Goal: Information Seeking & Learning: Compare options

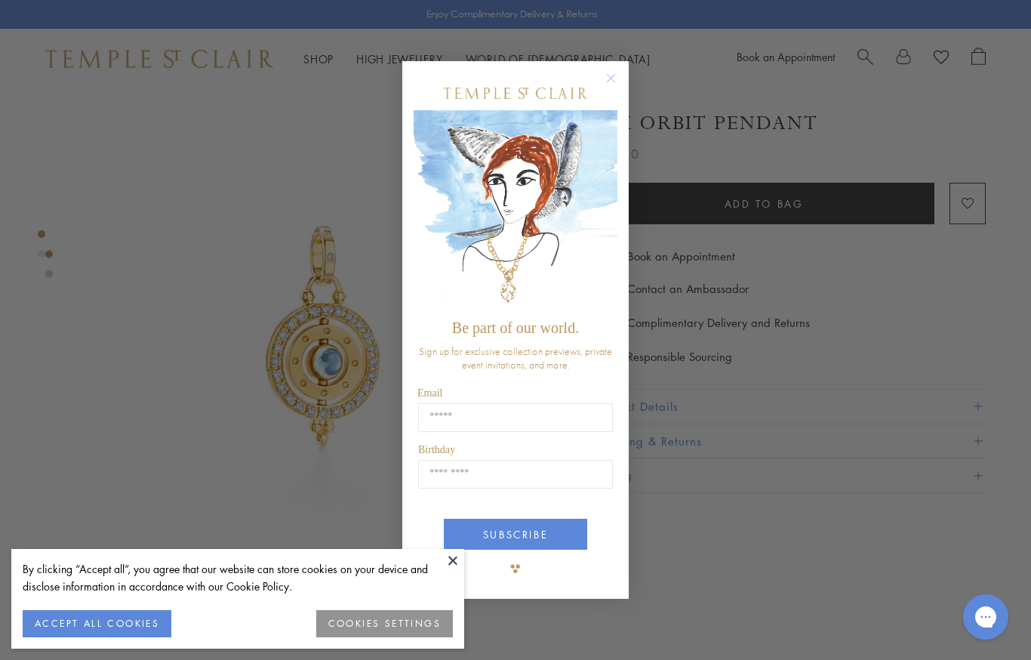
click at [81, 613] on button "ACCEPT ALL COOKIES" at bounding box center [97, 623] width 149 height 27
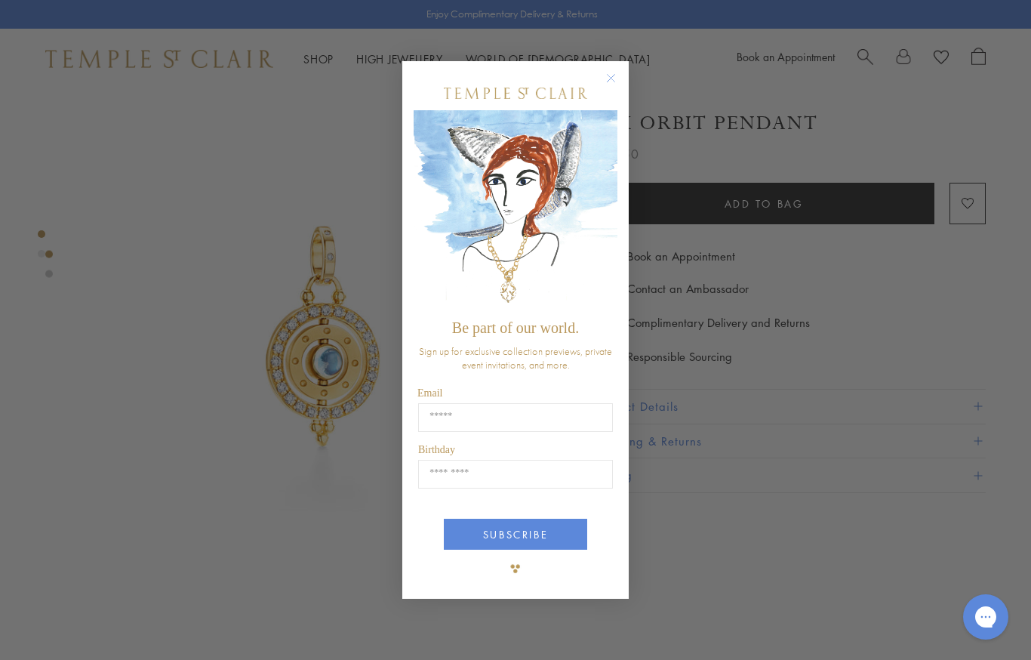
click at [612, 83] on circle "Close dialog" at bounding box center [611, 78] width 18 height 18
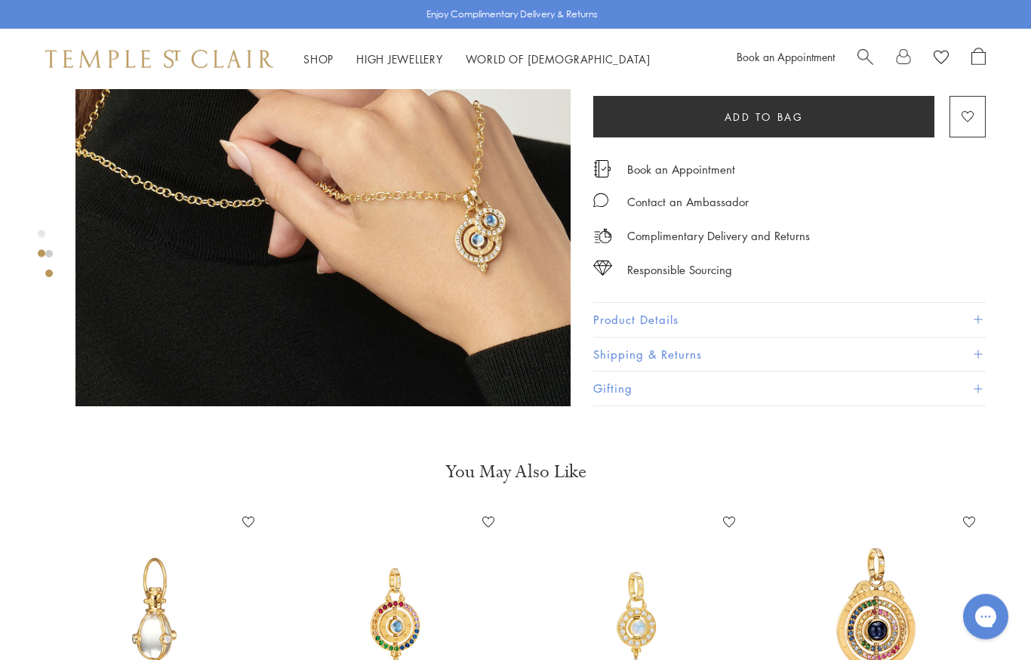
scroll to position [695, 0]
click at [318, 63] on link "Shop Shop" at bounding box center [318, 58] width 30 height 15
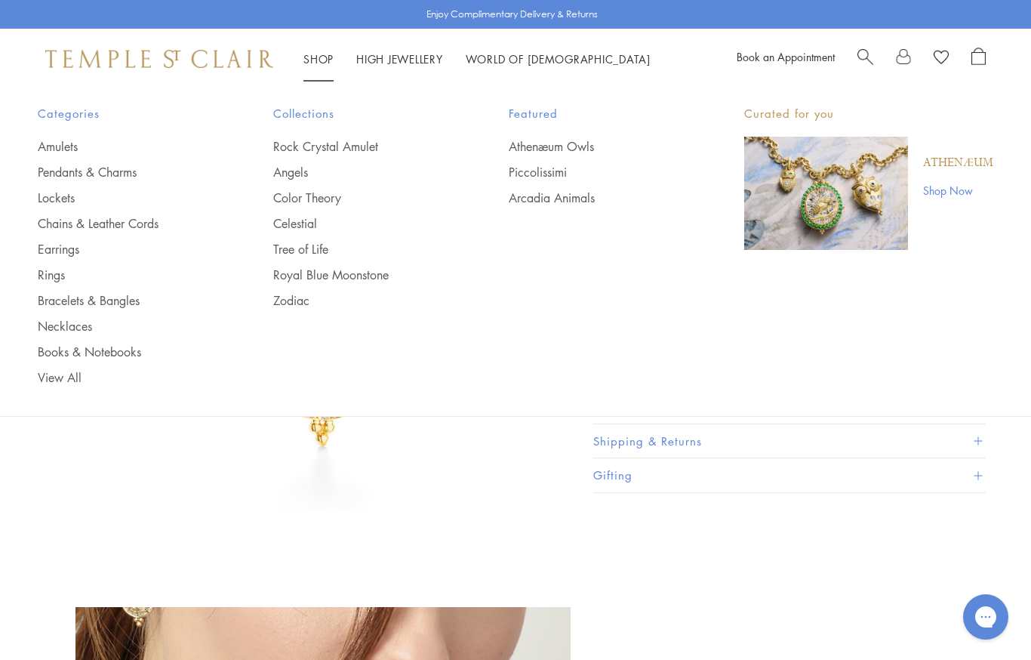
click at [41, 281] on link "Rings" at bounding box center [125, 274] width 175 height 17
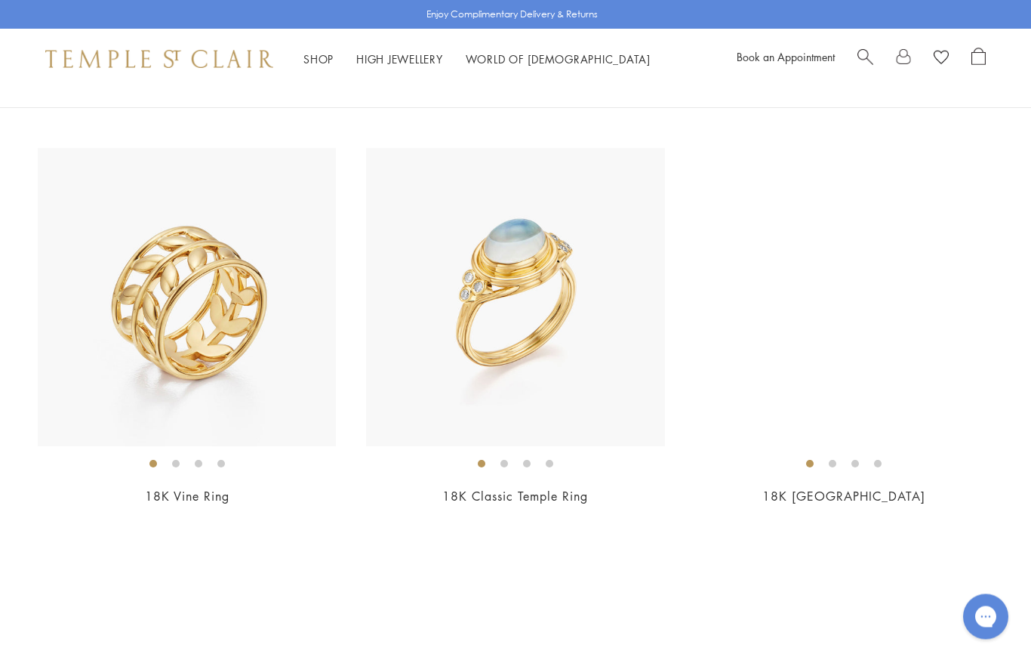
scroll to position [548, 0]
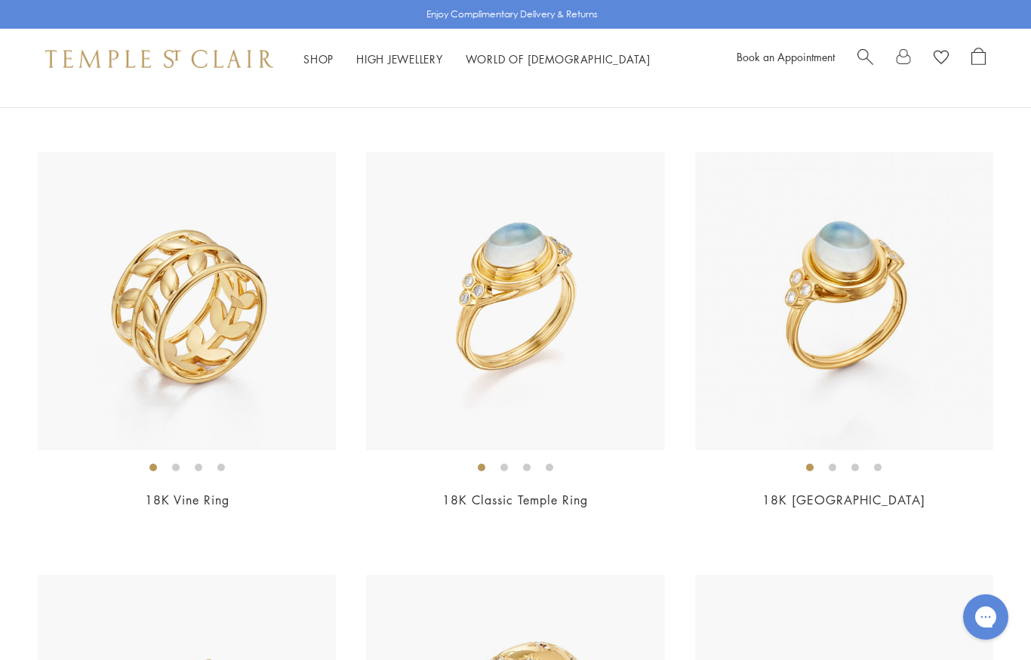
click at [146, 319] on img at bounding box center [187, 301] width 298 height 298
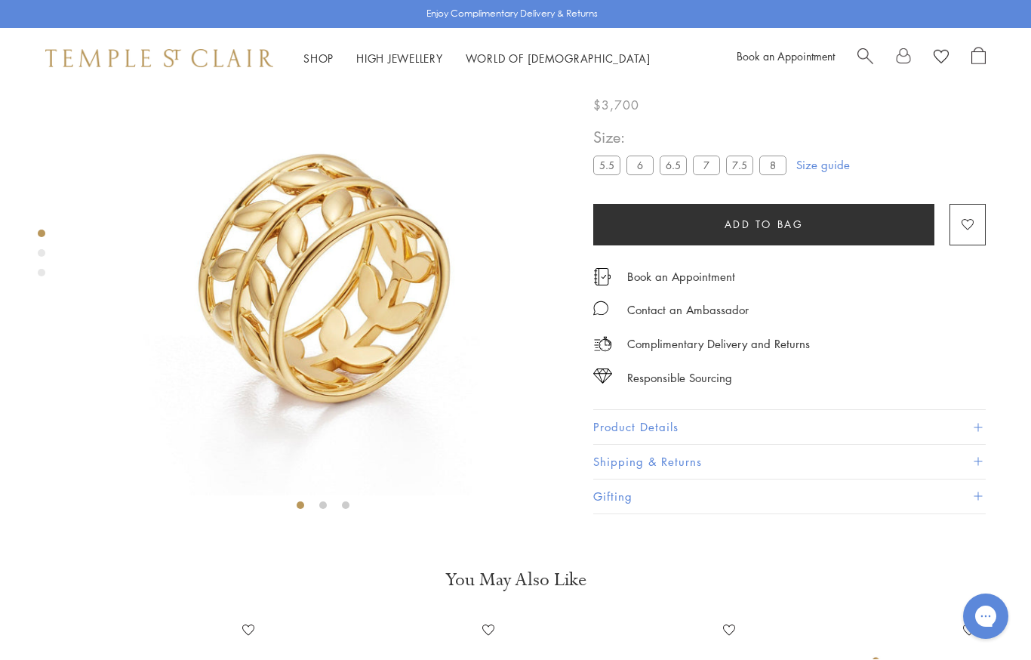
scroll to position [89, 0]
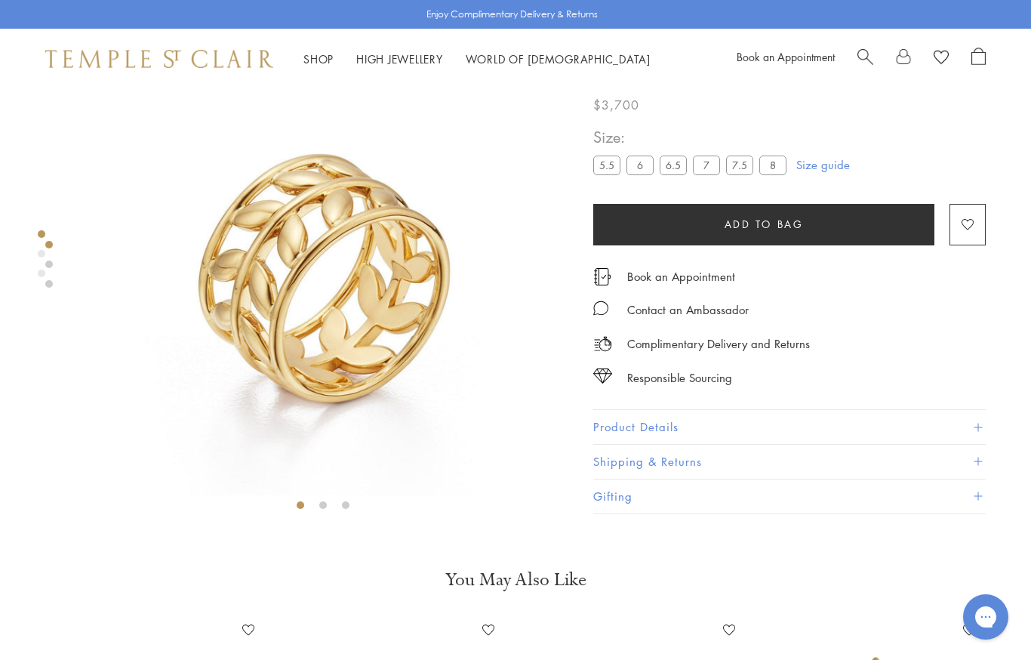
click at [746, 170] on label "7.5" at bounding box center [739, 165] width 27 height 19
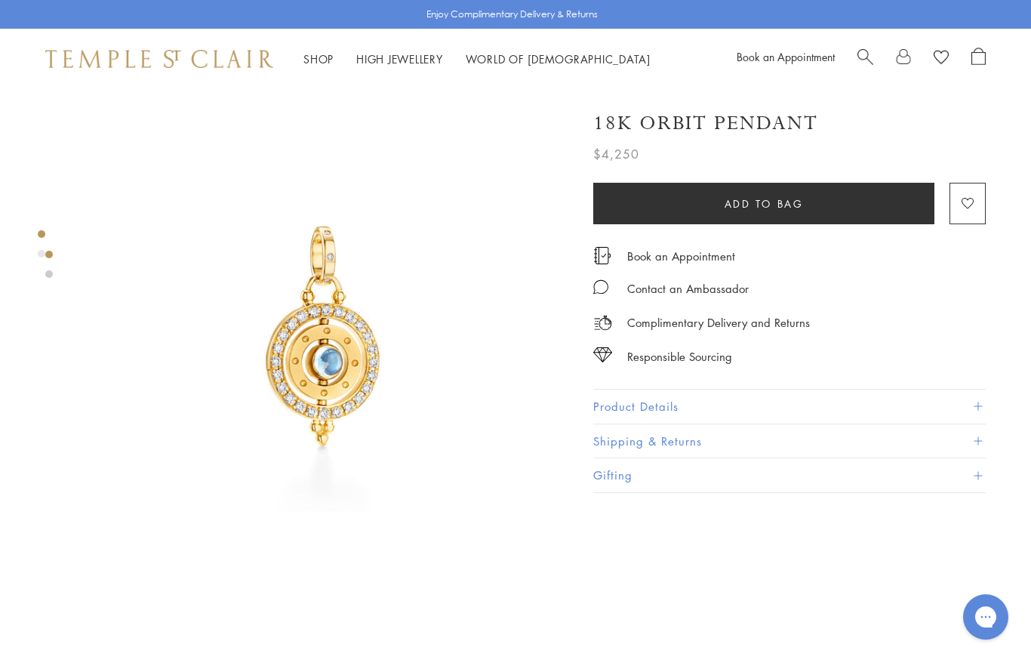
click at [309, 58] on link "Shop Shop" at bounding box center [318, 58] width 30 height 15
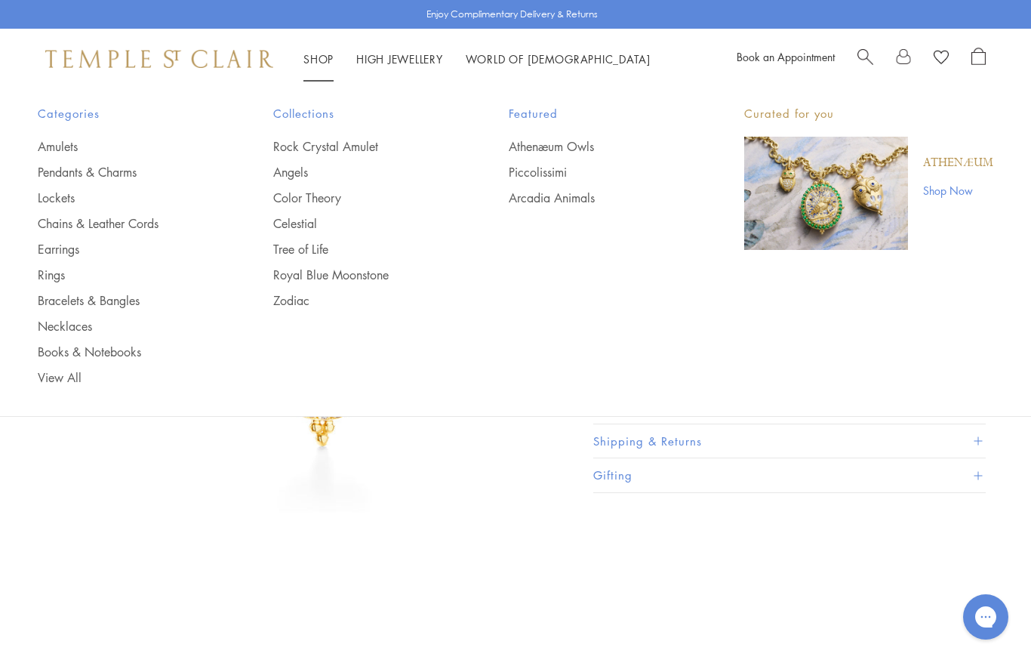
click at [47, 271] on link "Rings" at bounding box center [125, 274] width 175 height 17
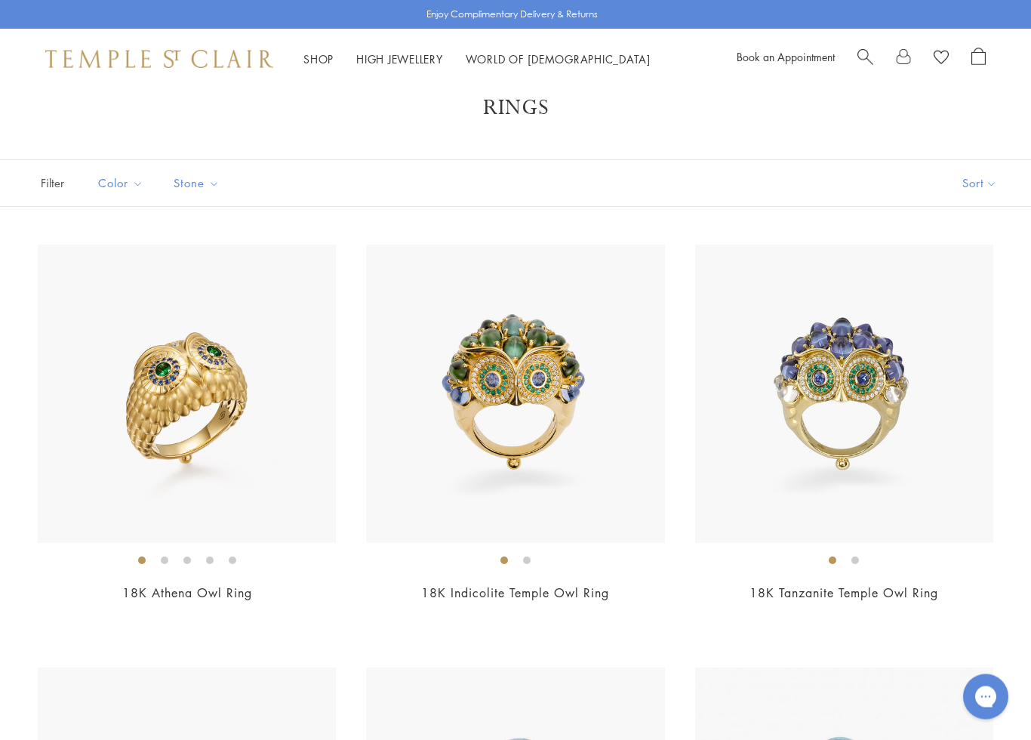
scroll to position [32, 0]
click at [166, 380] on img at bounding box center [187, 393] width 298 height 298
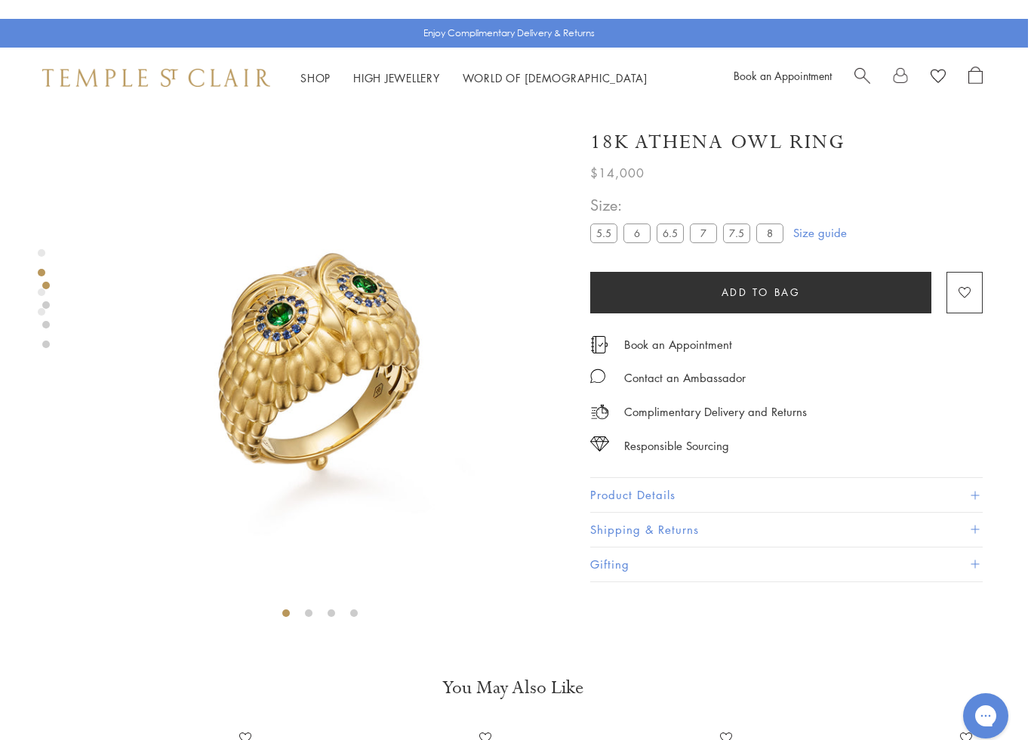
scroll to position [18, 3]
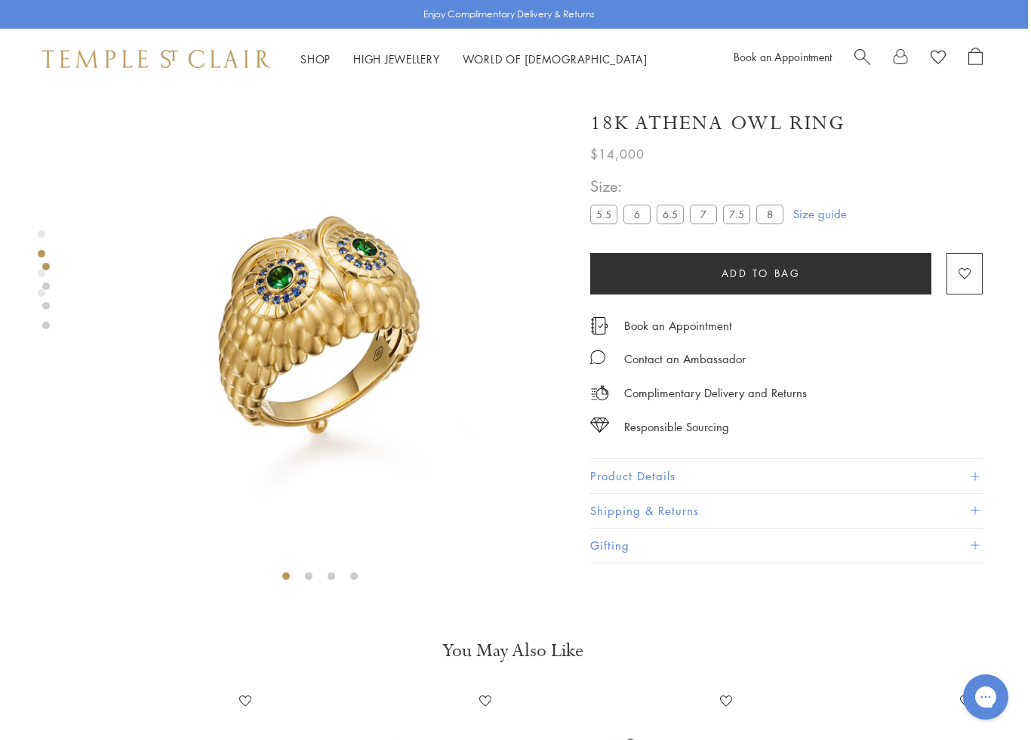
click at [298, 66] on div "Shop Shop Categories Amulets Pendants & Charms Lockets Chains & Leather Cords E…" at bounding box center [361, 59] width 639 height 19
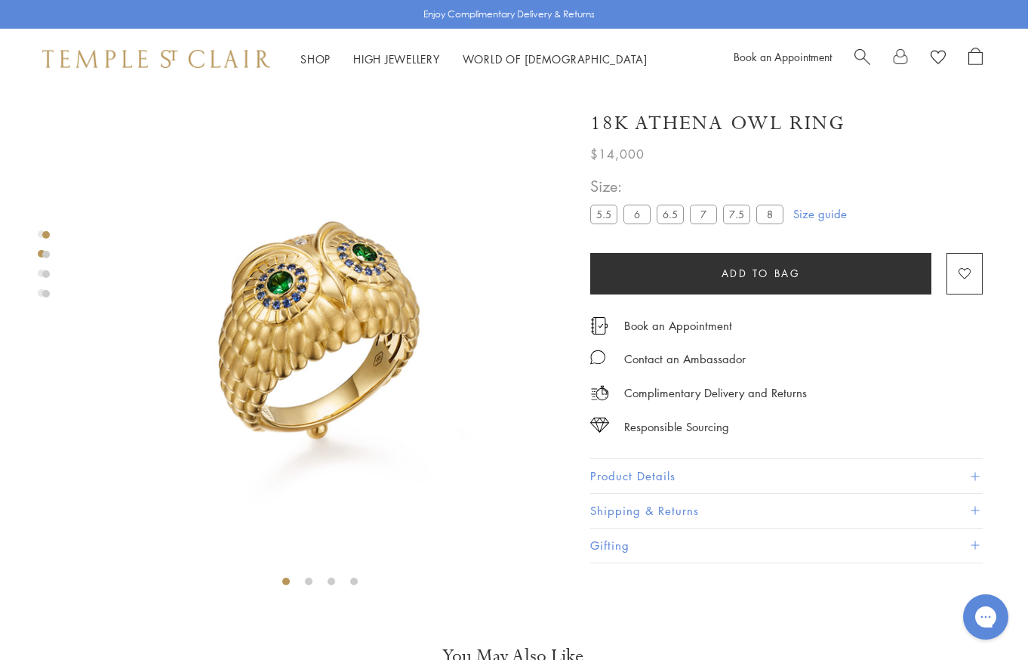
scroll to position [0, 3]
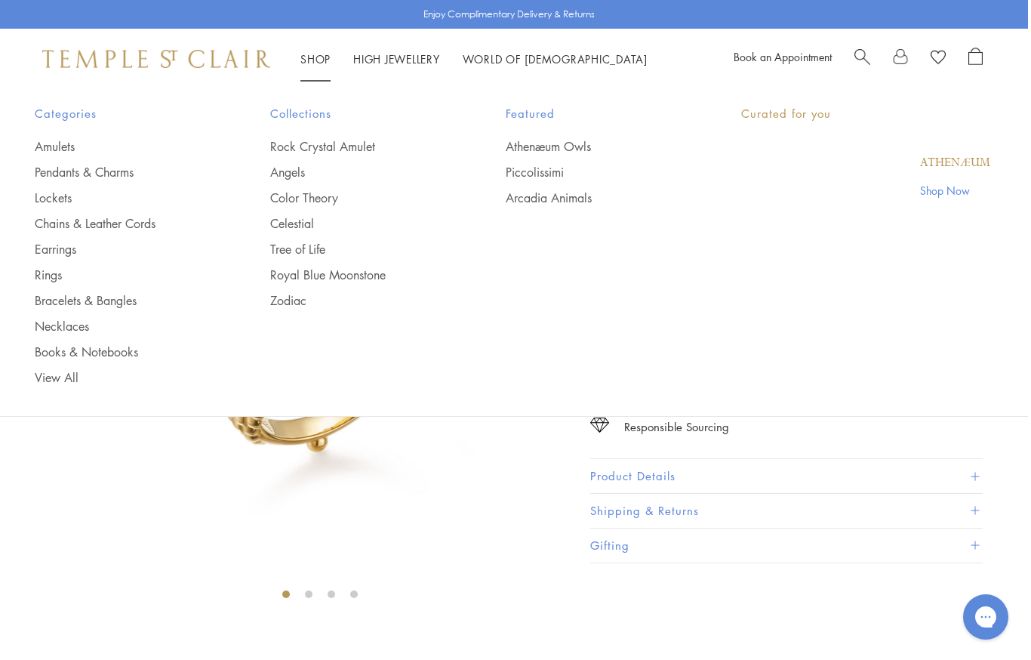
click at [321, 61] on link "Shop Shop" at bounding box center [315, 58] width 30 height 15
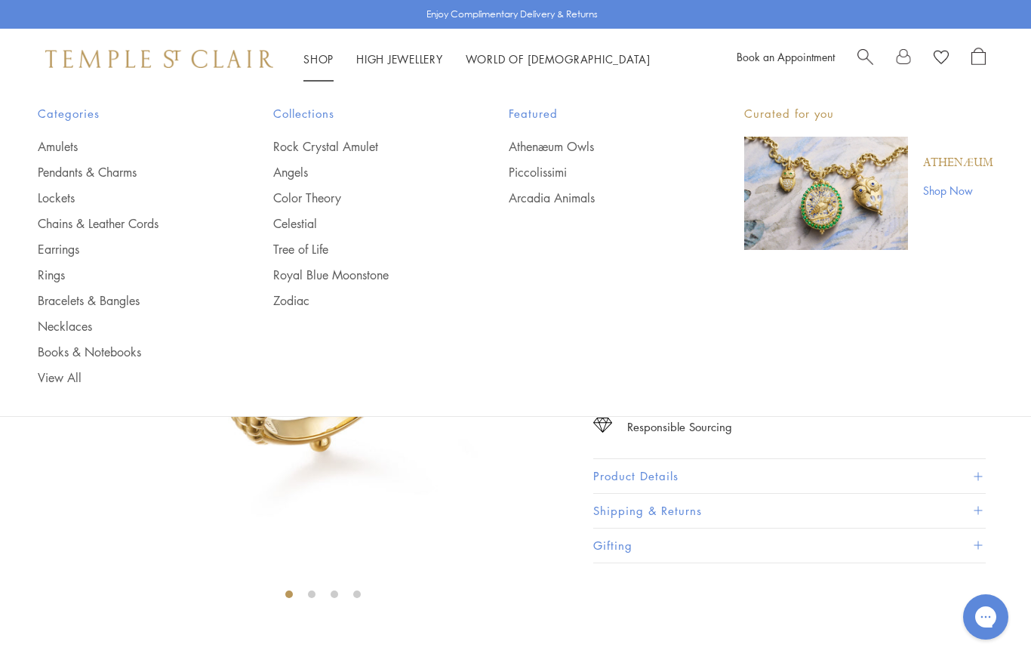
click at [40, 276] on link "Rings" at bounding box center [125, 274] width 175 height 17
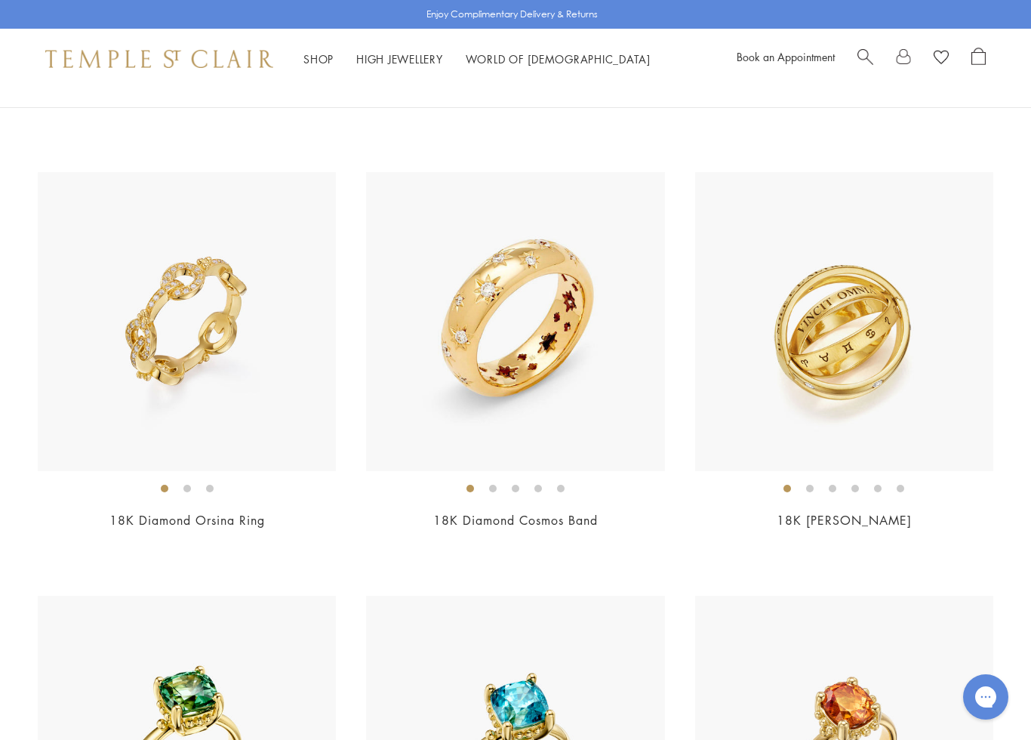
scroll to position [949, 0]
click at [156, 338] on img at bounding box center [187, 322] width 298 height 298
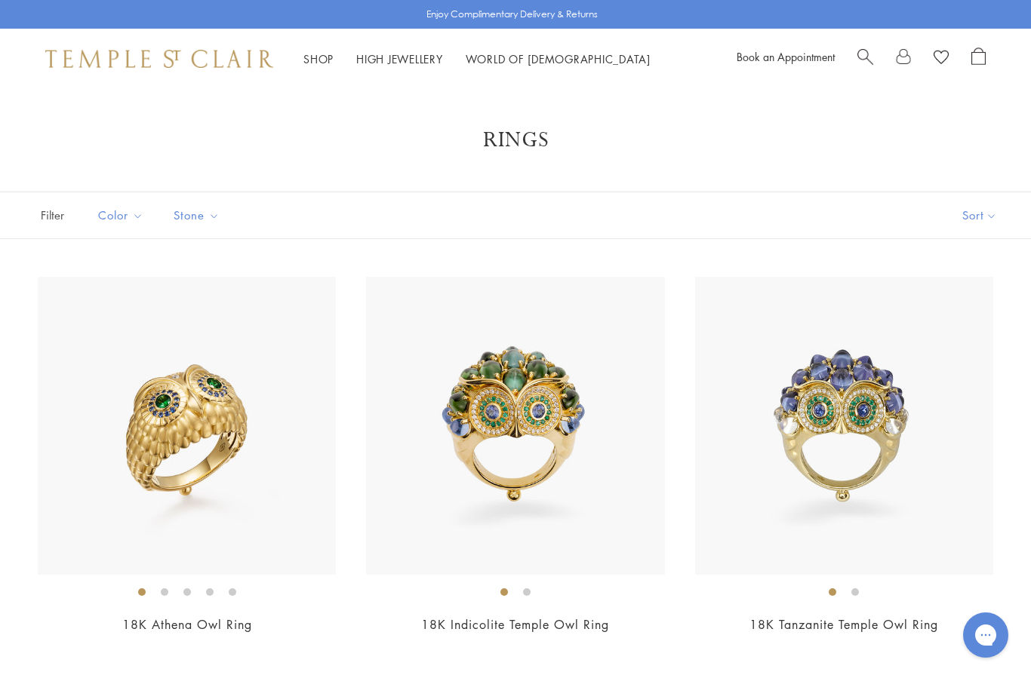
scroll to position [950, 0]
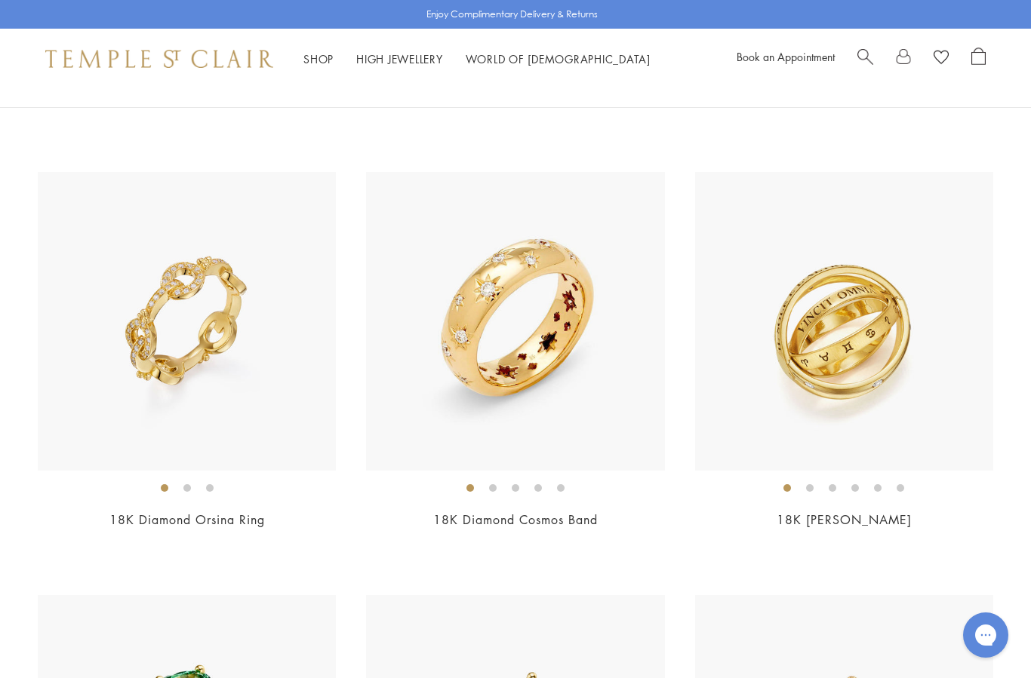
click at [505, 326] on img at bounding box center [515, 321] width 298 height 298
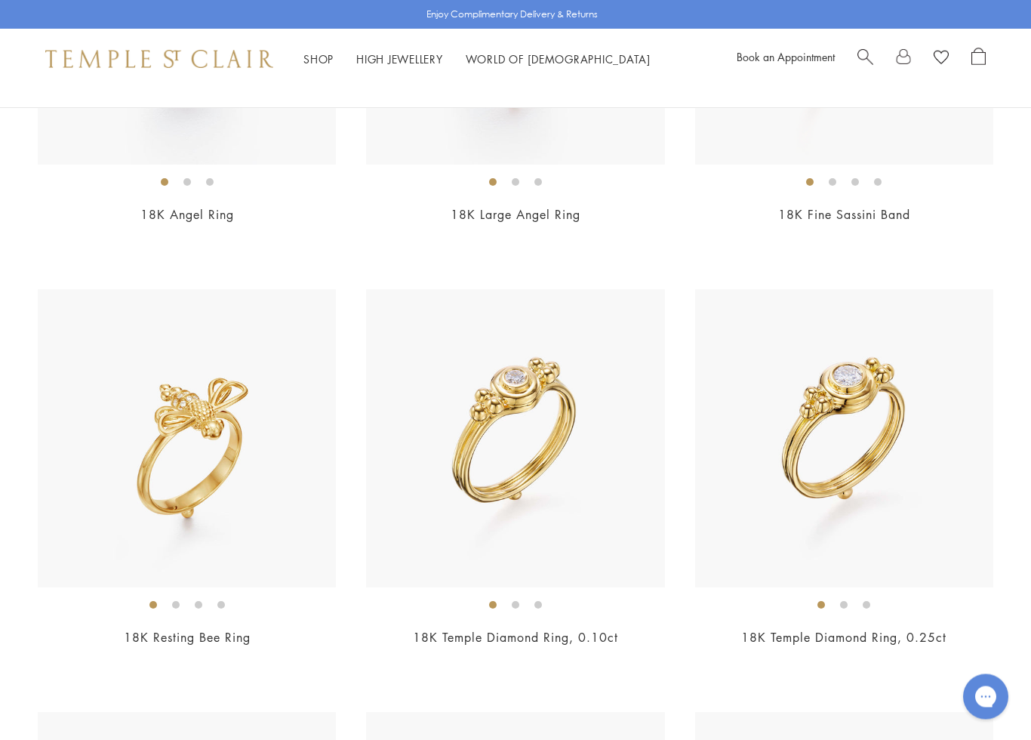
scroll to position [2102, 0]
click at [862, 450] on img at bounding box center [844, 437] width 298 height 298
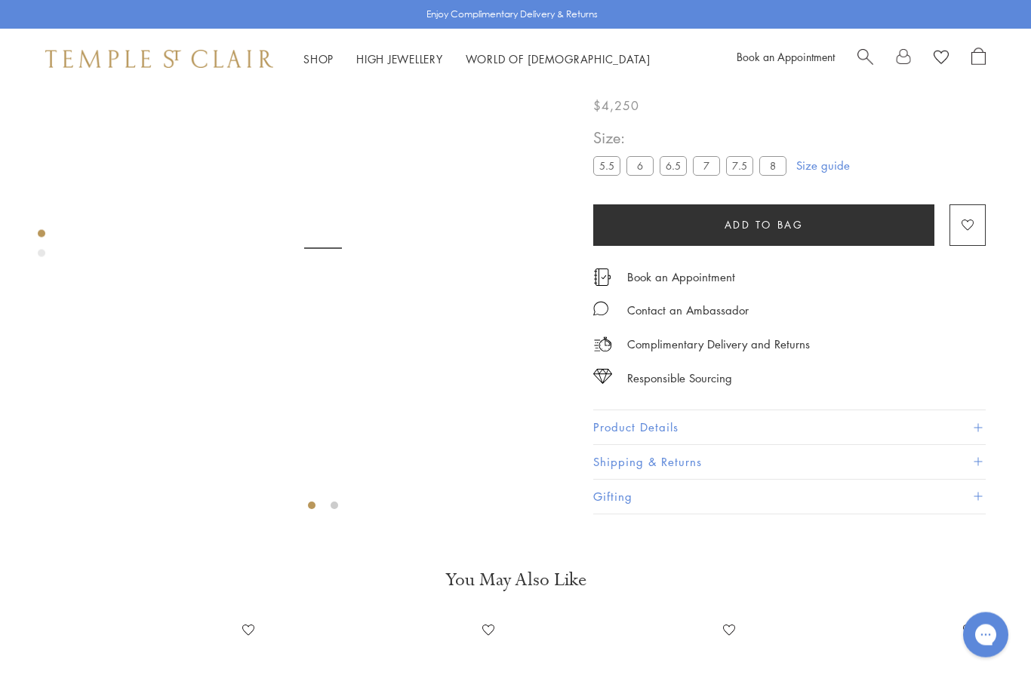
scroll to position [89, 0]
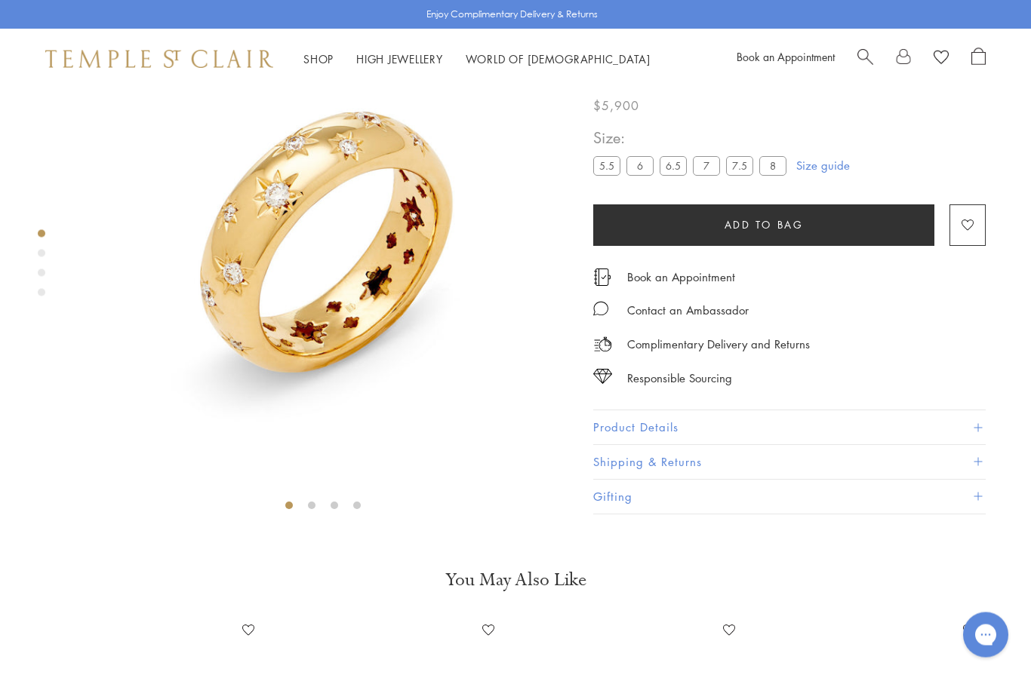
scroll to position [89, 0]
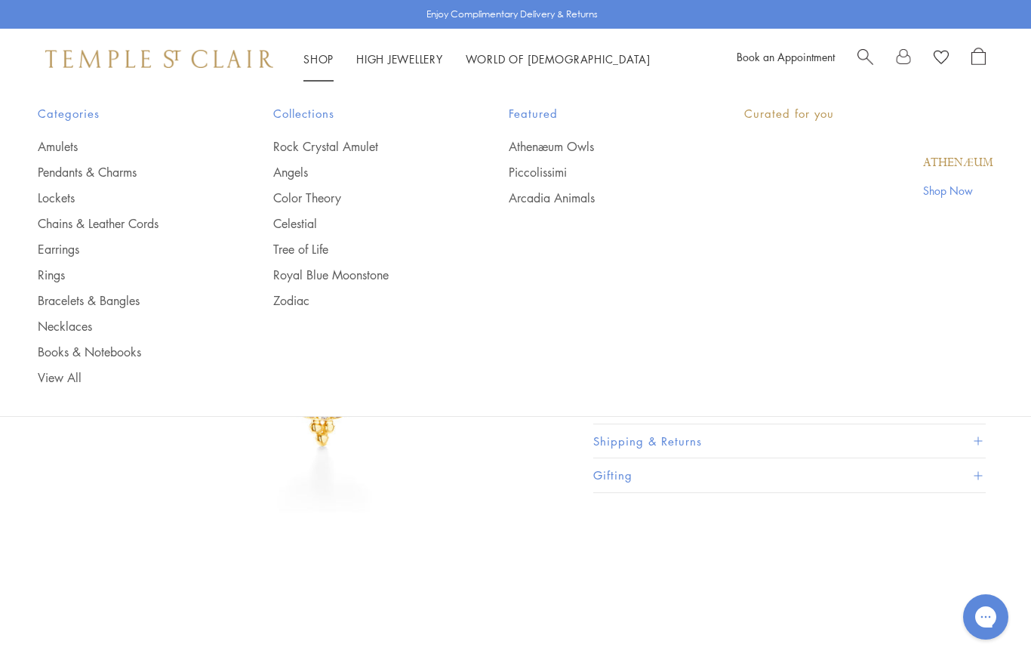
click at [306, 64] on link "Shop Shop" at bounding box center [318, 58] width 30 height 15
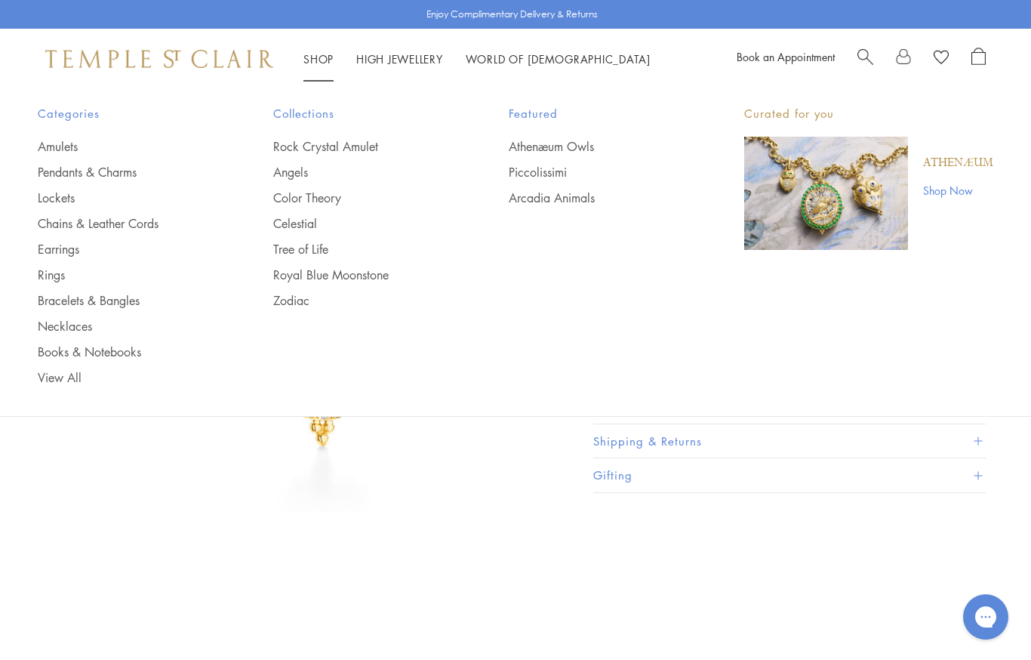
click at [45, 278] on link "Rings" at bounding box center [125, 274] width 175 height 17
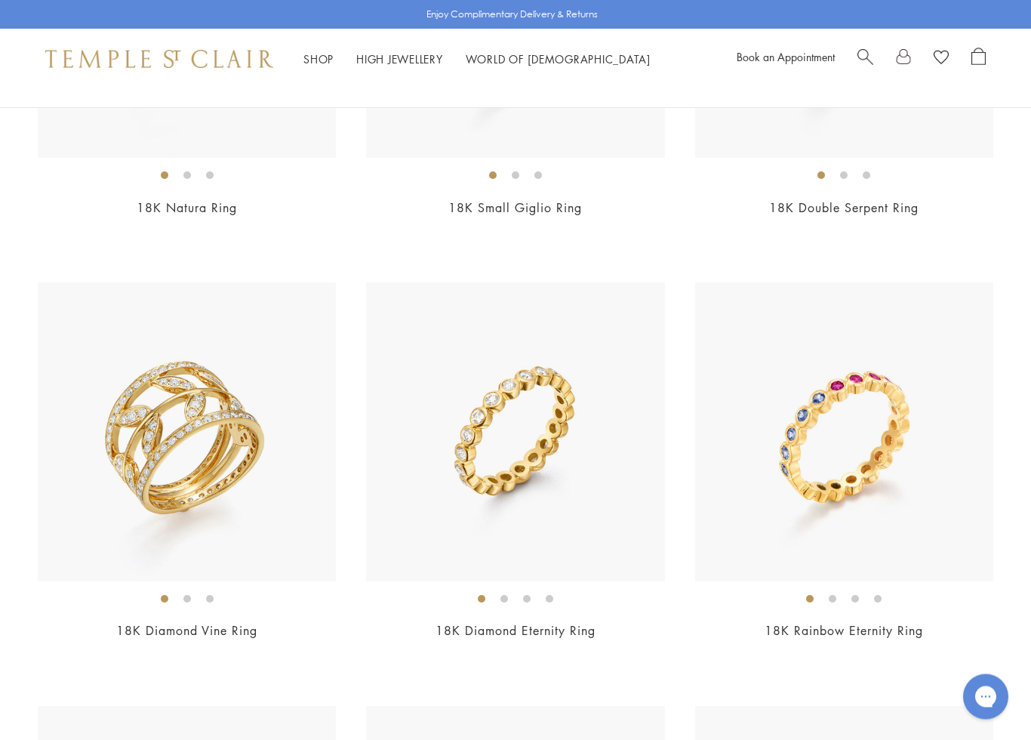
scroll to position [4222, 0]
click at [161, 423] on img at bounding box center [187, 431] width 298 height 298
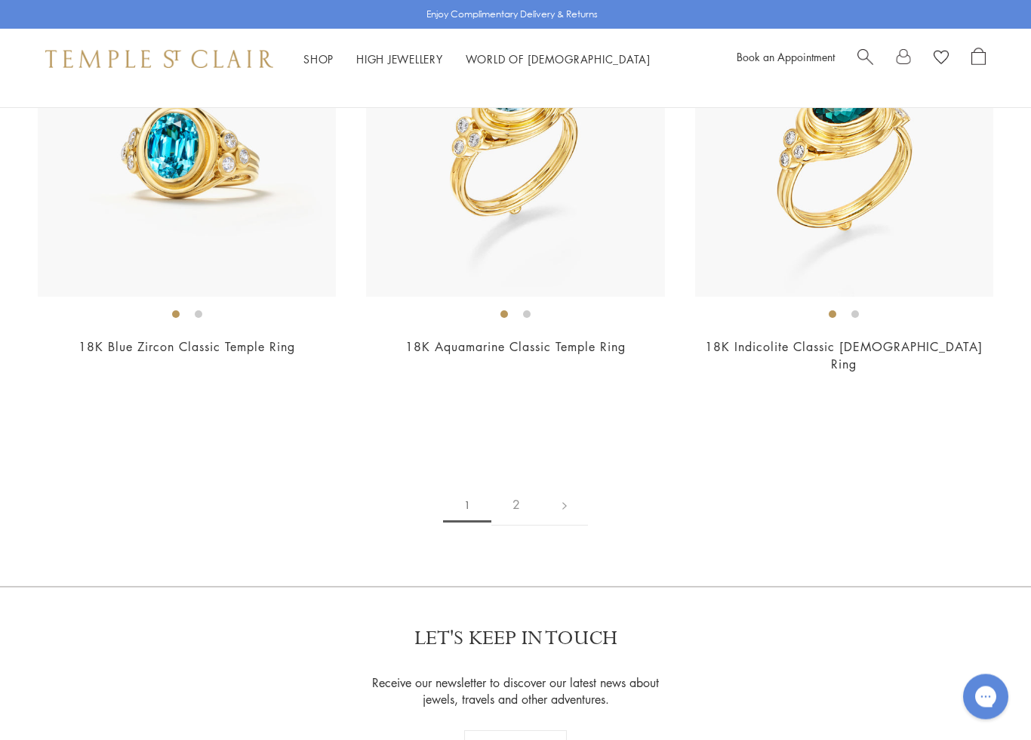
scroll to position [6623, 0]
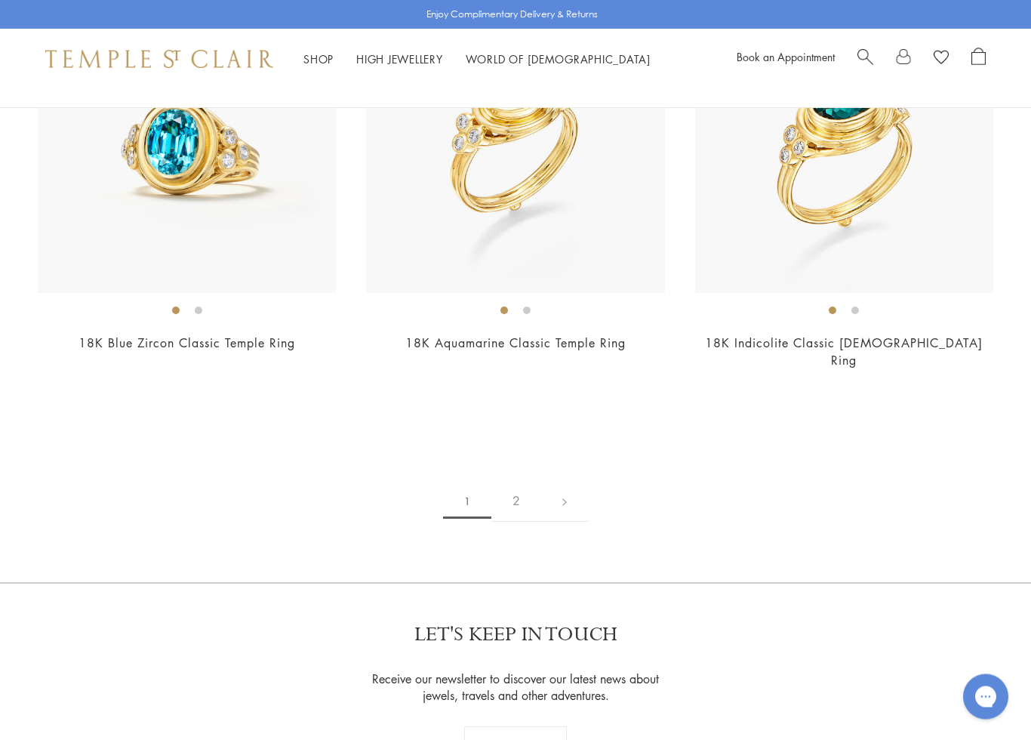
click at [523, 481] on link "2" at bounding box center [516, 502] width 50 height 42
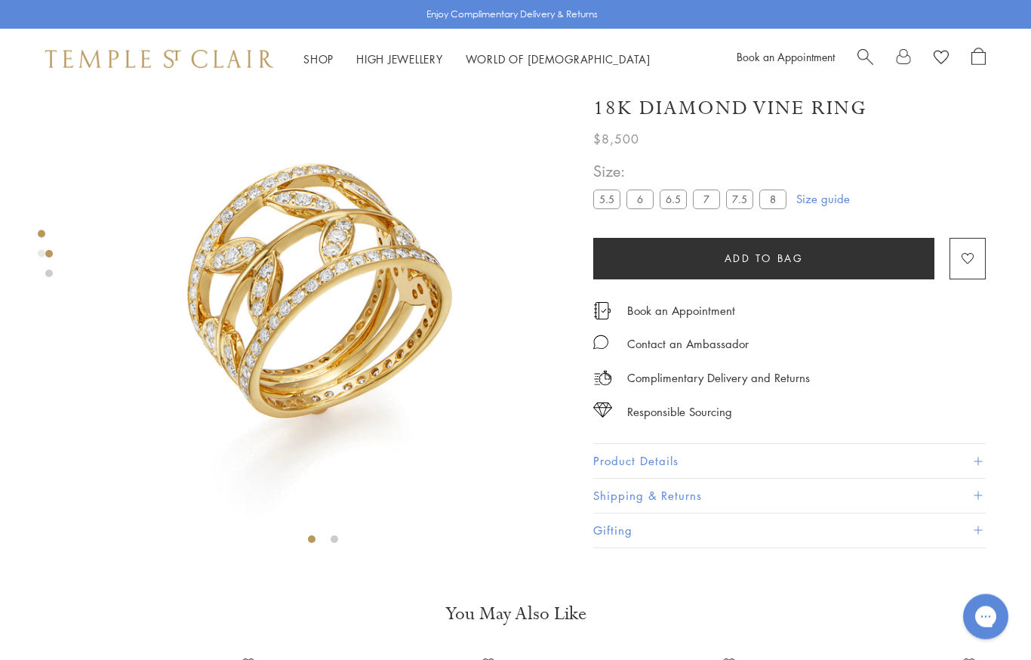
scroll to position [26, 0]
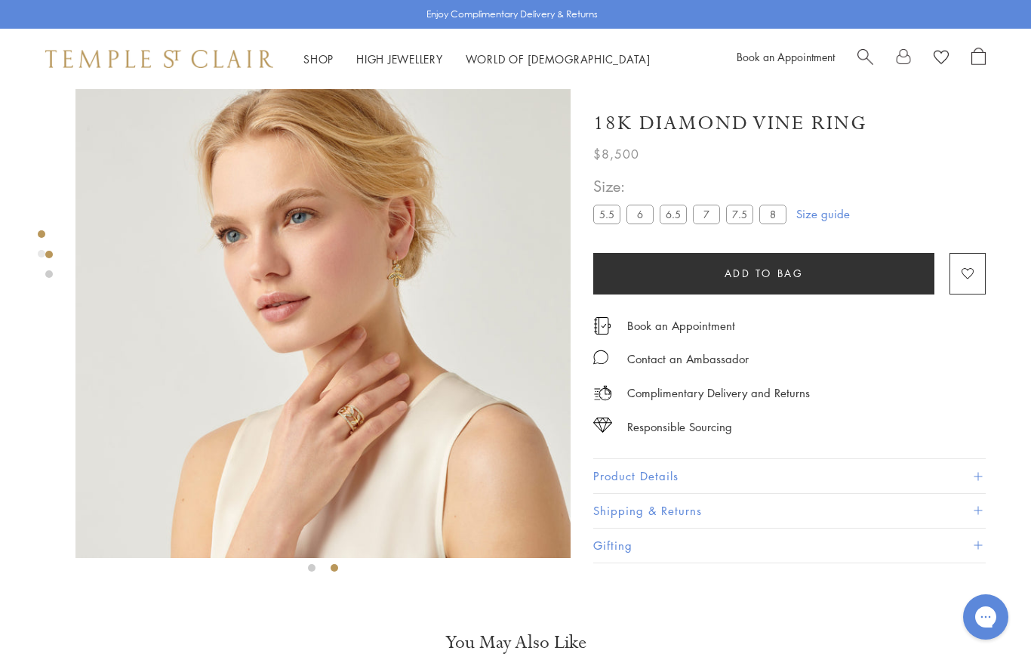
click at [281, 466] on img at bounding box center [322, 310] width 495 height 495
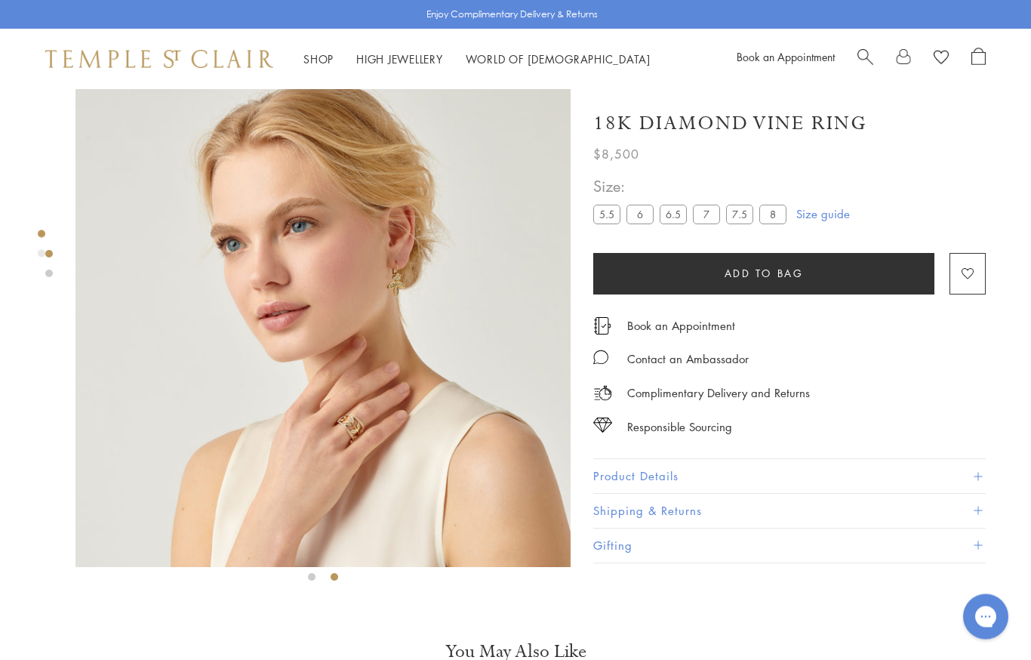
scroll to position [0, 0]
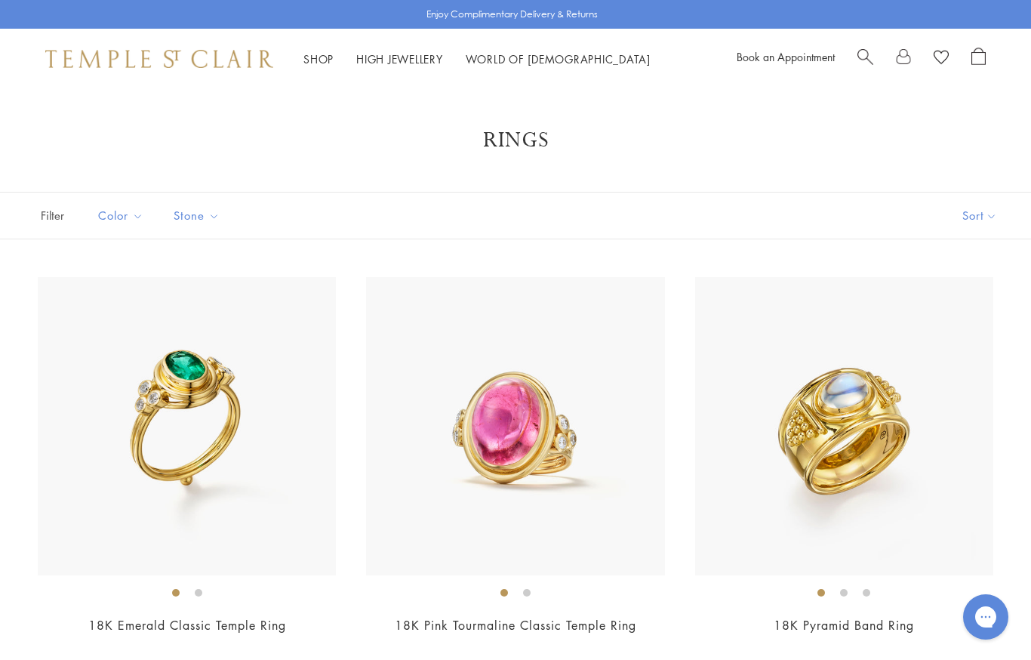
click at [312, 57] on link "Shop Shop" at bounding box center [318, 58] width 30 height 15
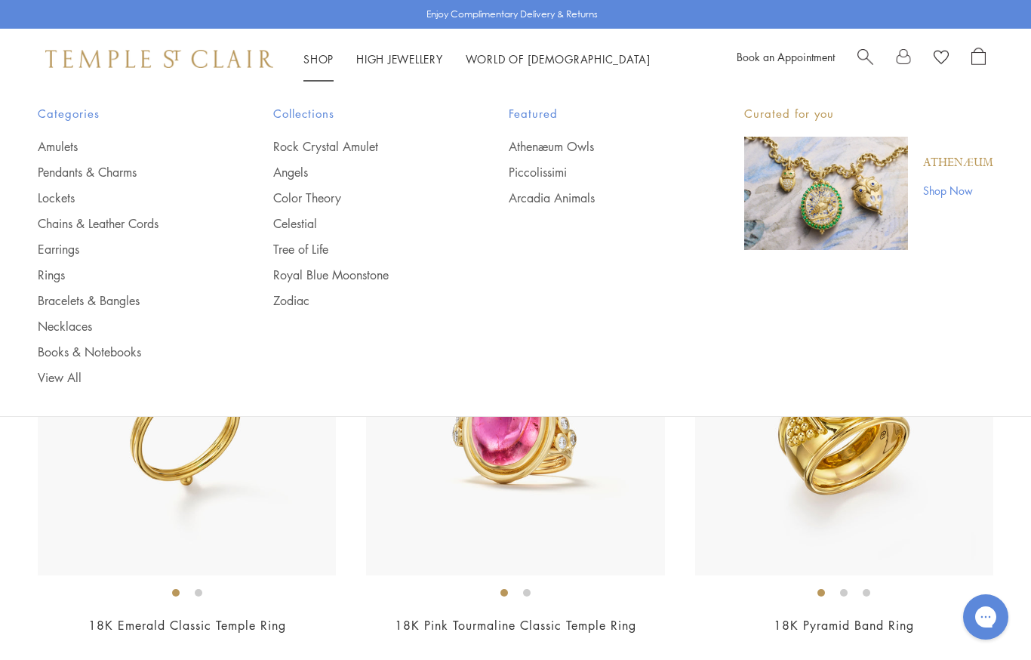
click at [55, 248] on link "Earrings" at bounding box center [125, 249] width 175 height 17
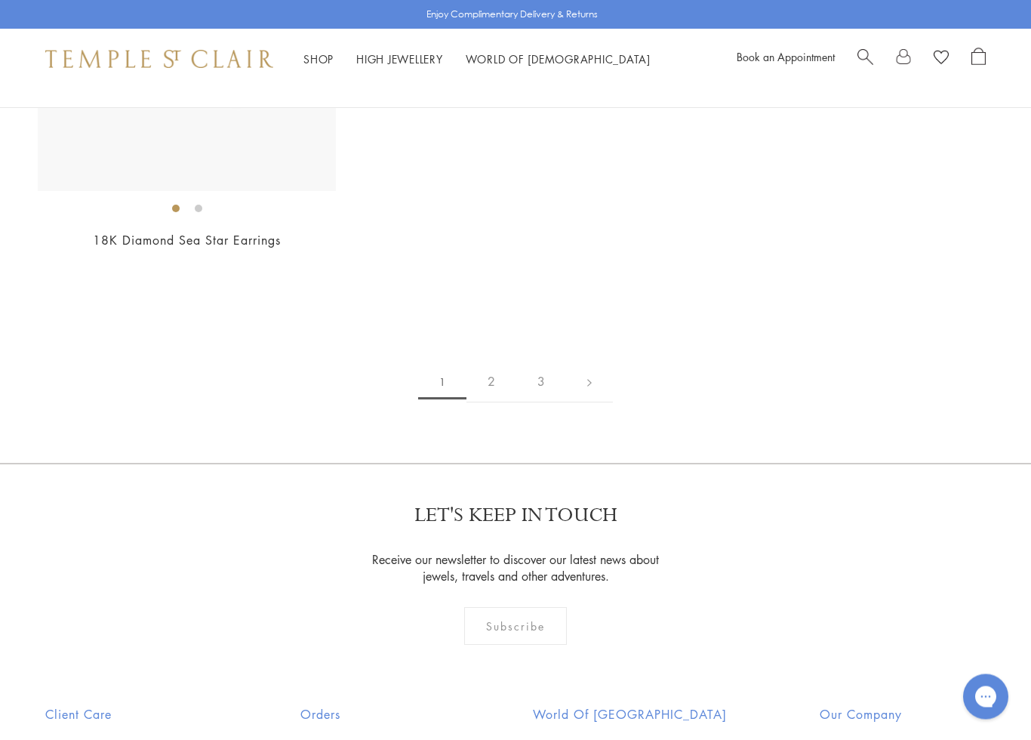
scroll to position [7572, 0]
click at [493, 362] on link "2" at bounding box center [491, 382] width 50 height 42
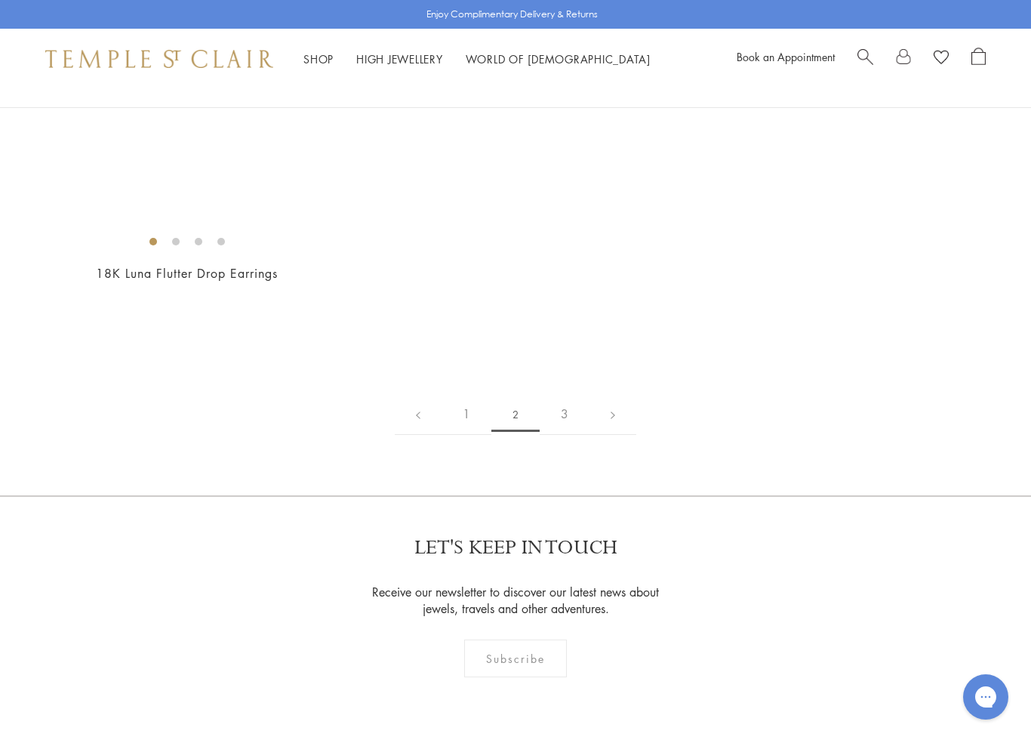
scroll to position [7153, 0]
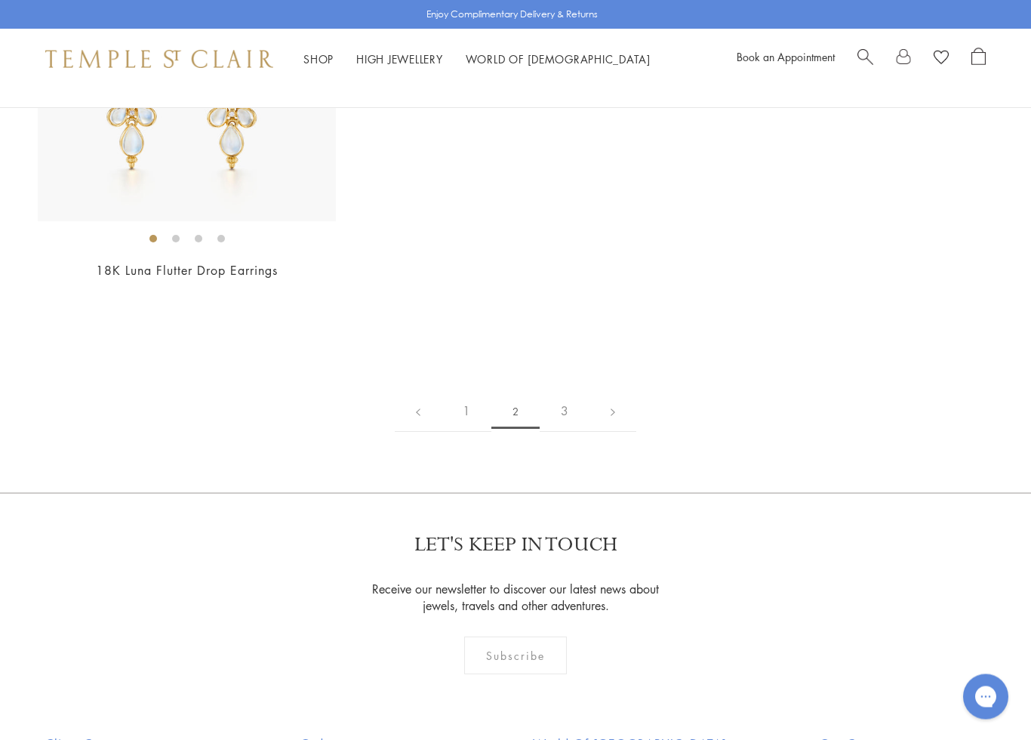
click at [560, 401] on link "3" at bounding box center [565, 412] width 50 height 42
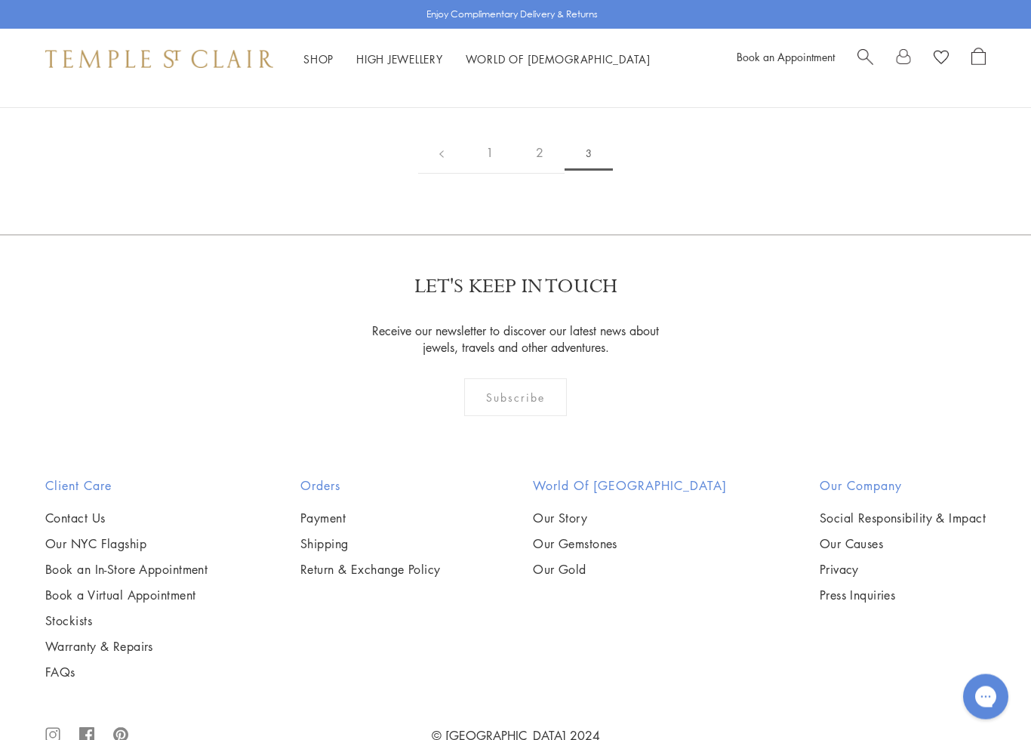
scroll to position [618, 0]
